Goal: Task Accomplishment & Management: Manage account settings

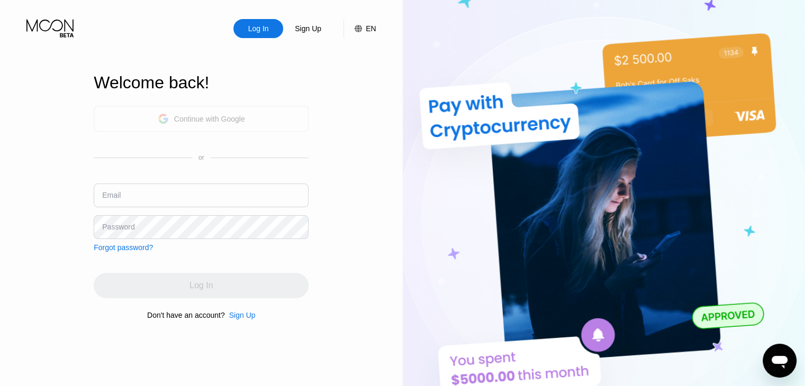
click at [209, 117] on div "Continue with Google" at bounding box center [209, 119] width 71 height 8
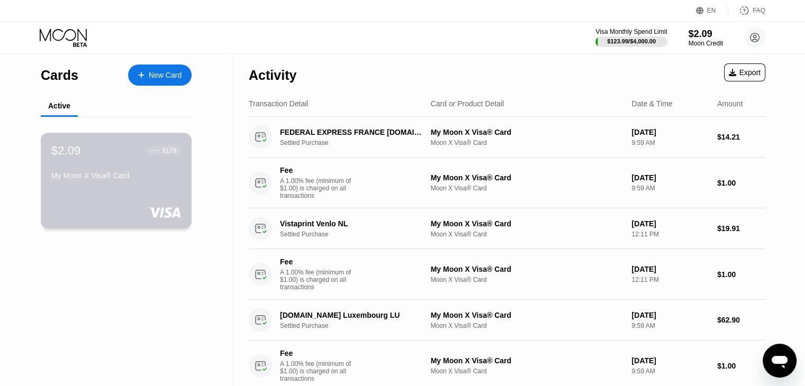
click at [141, 195] on div "$2.09 ● ● ● ● 9179 My Moon X Visa® Card" at bounding box center [116, 181] width 151 height 96
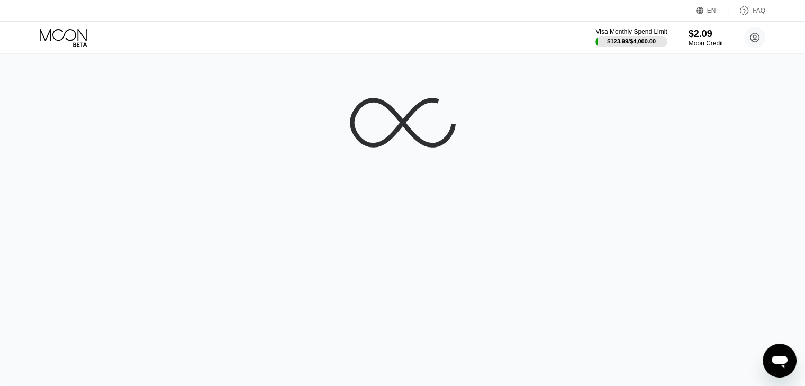
click at [141, 195] on div at bounding box center [402, 220] width 805 height 332
